Goal: Task Accomplishment & Management: Use online tool/utility

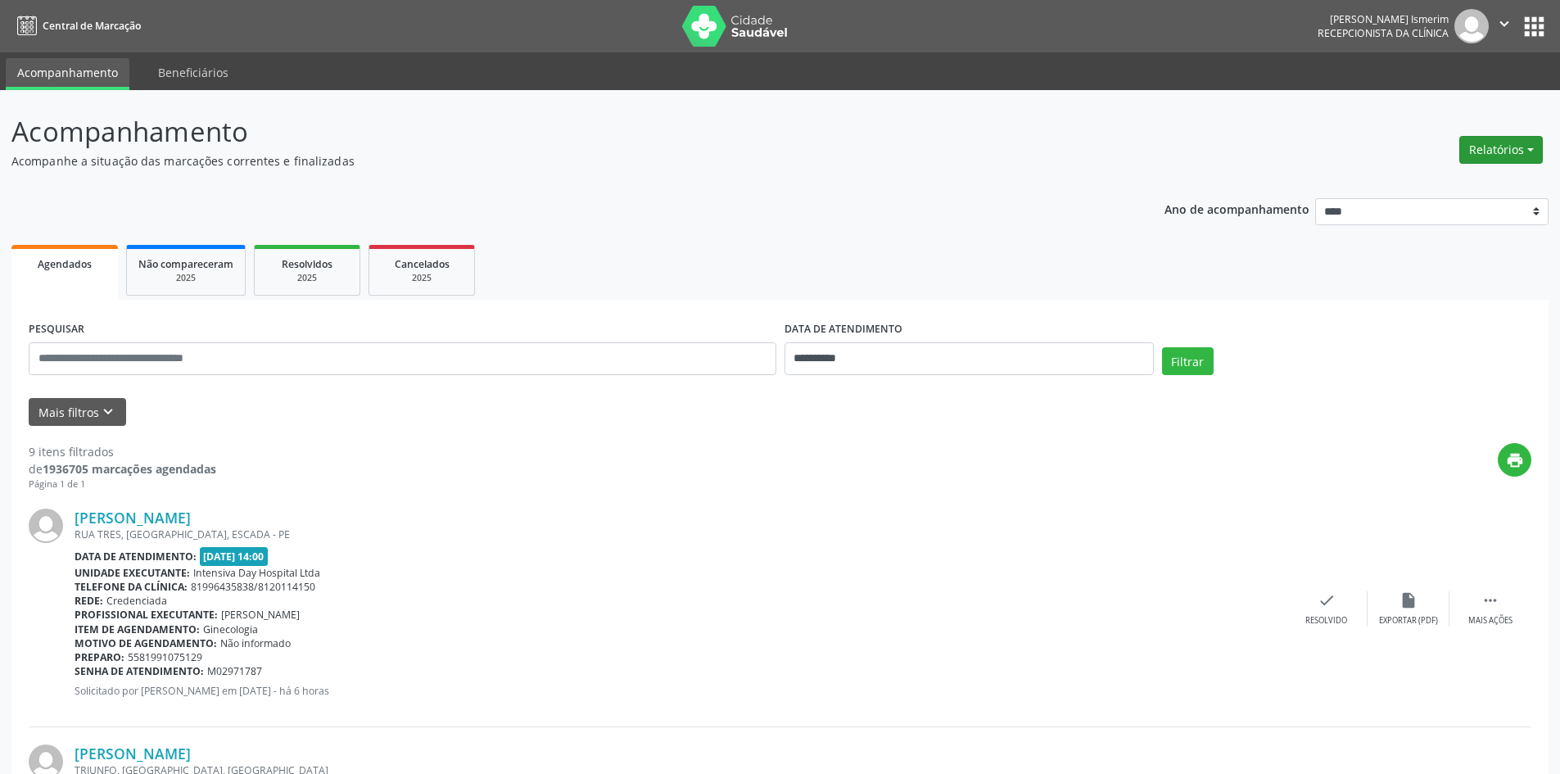
click at [1481, 143] on button "Relatórios" at bounding box center [1501, 150] width 84 height 28
click at [1427, 186] on link "Agendamentos" at bounding box center [1455, 185] width 176 height 23
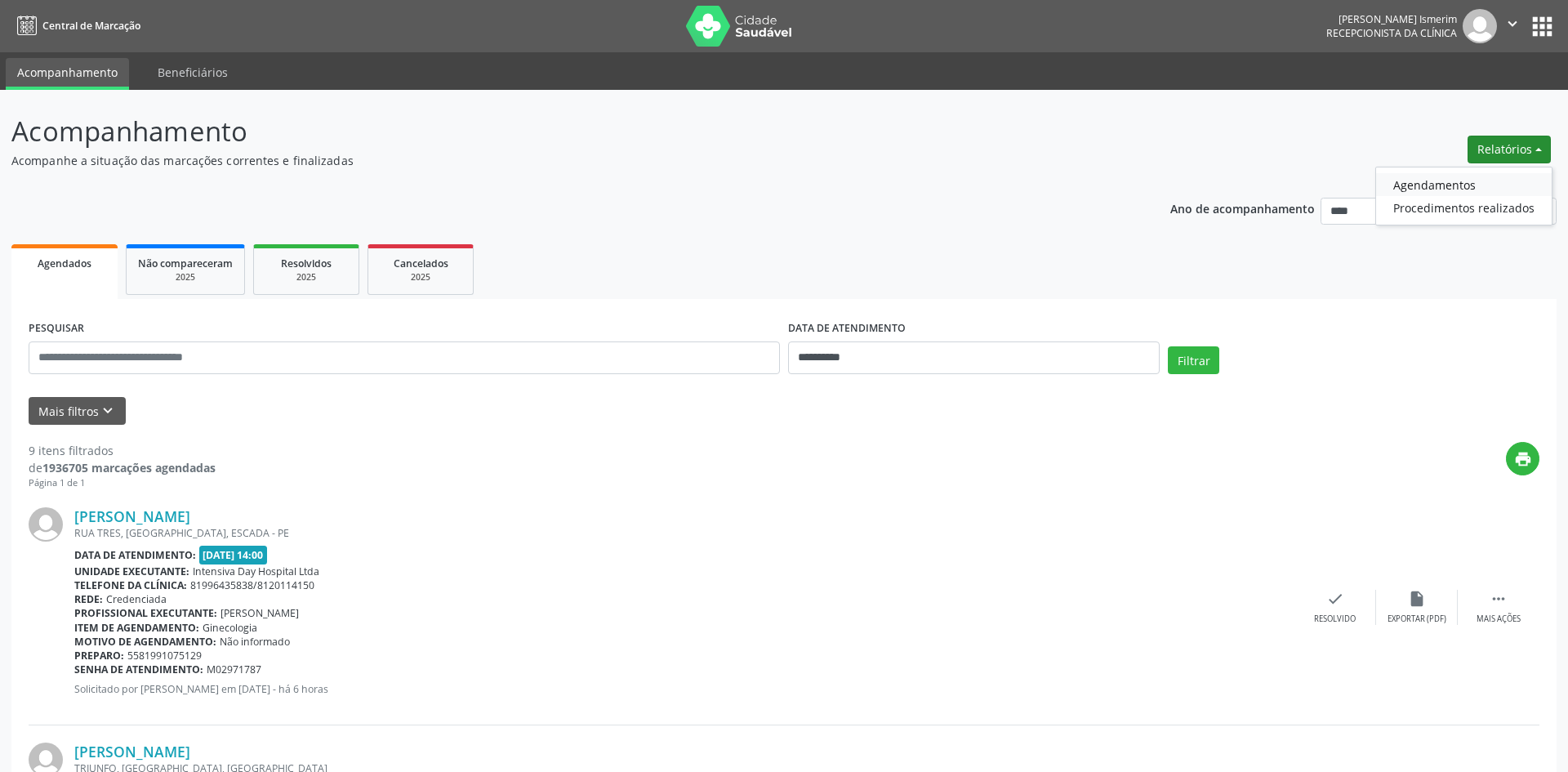
select select "*"
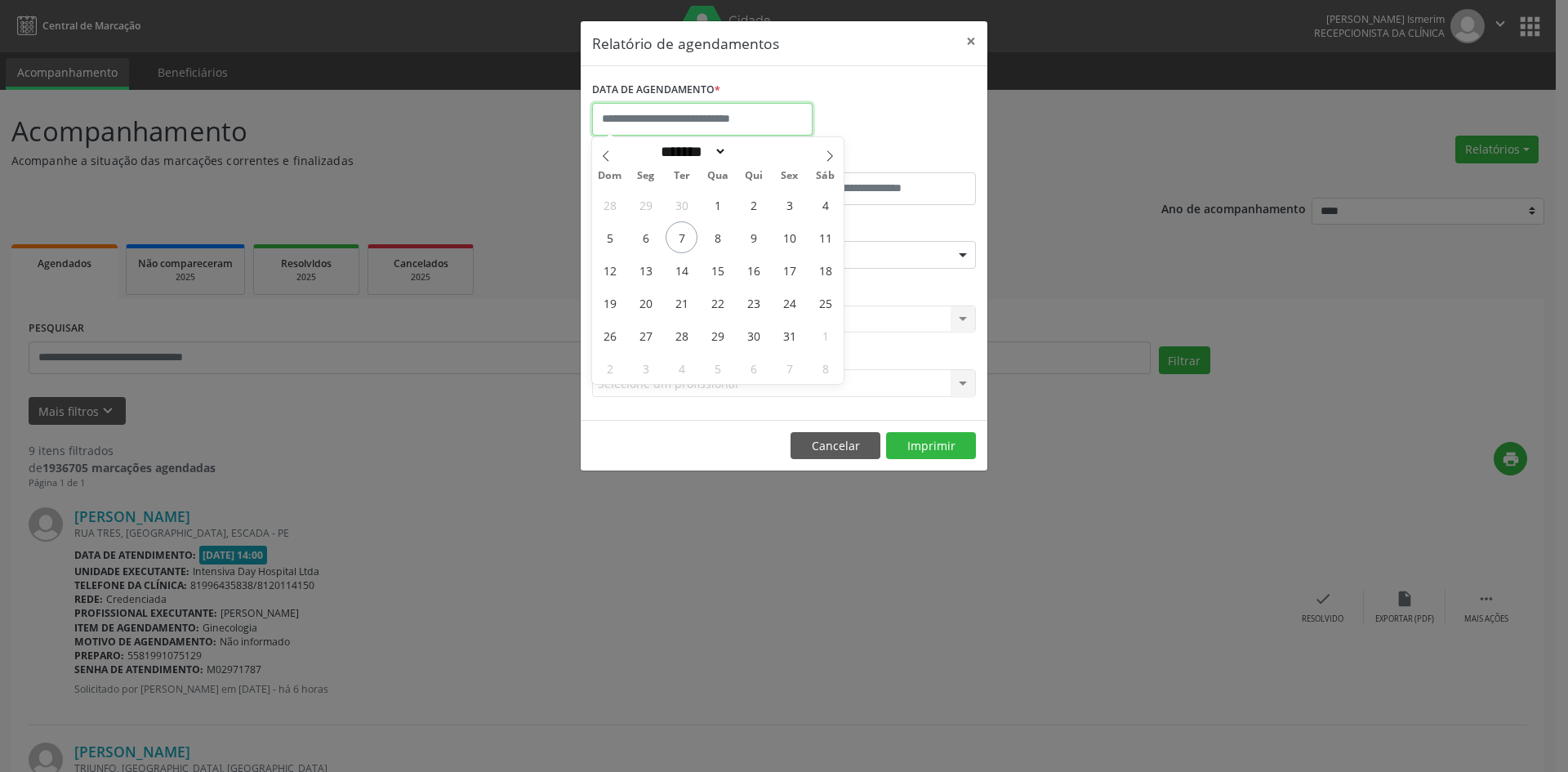
click at [641, 120] on input "text" at bounding box center [702, 119] width 220 height 33
click at [715, 240] on span "8" at bounding box center [717, 237] width 32 height 32
type input "**********"
click at [715, 240] on span "8" at bounding box center [717, 237] width 32 height 32
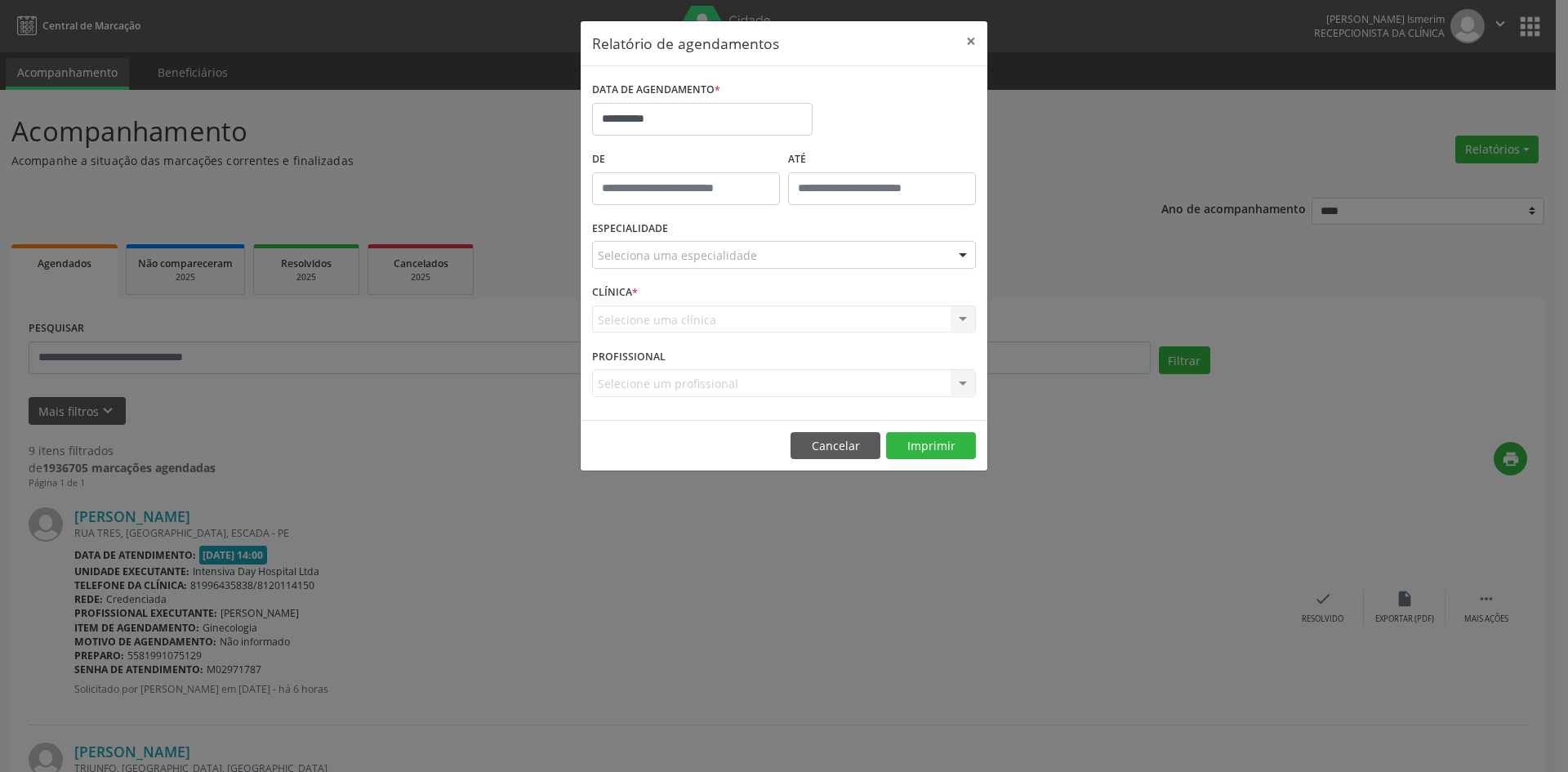
click at [962, 259] on div at bounding box center [963, 255] width 25 height 28
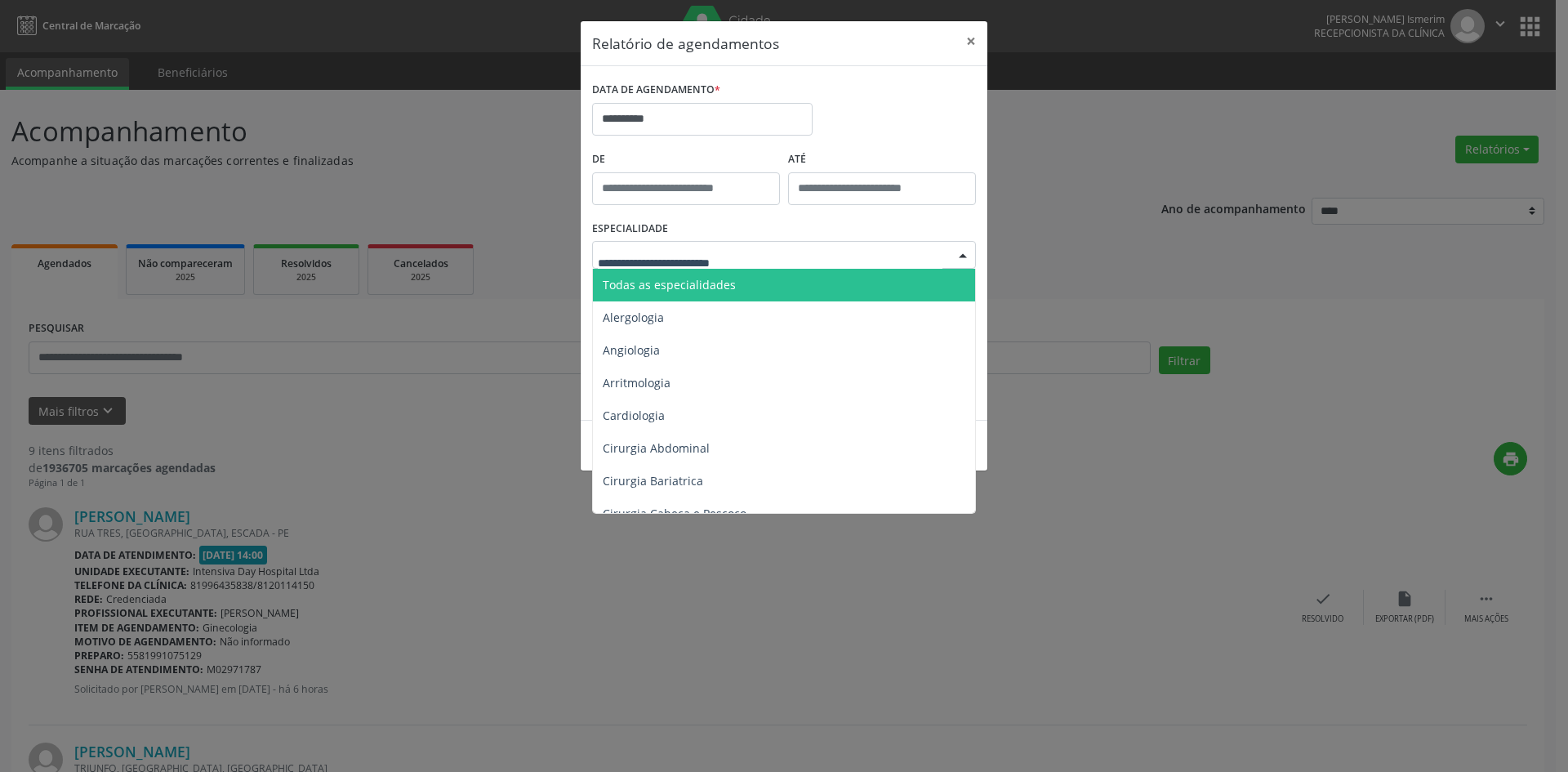
click at [797, 287] on span "Todas as especialidades" at bounding box center [785, 284] width 385 height 33
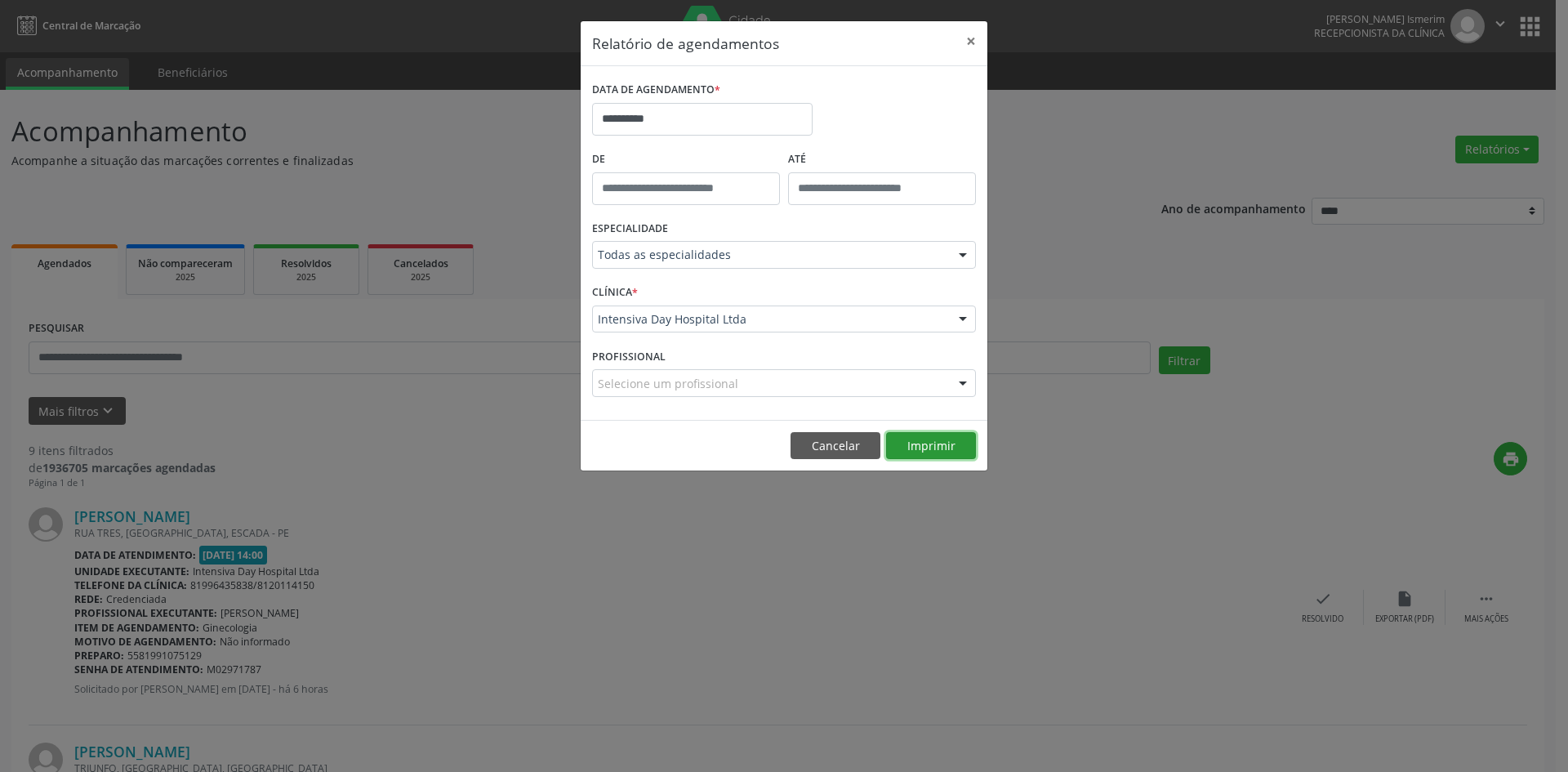
click at [949, 452] on button "Imprimir" at bounding box center [931, 446] width 90 height 28
click at [965, 43] on button "×" at bounding box center [971, 41] width 33 height 40
